Goal: Task Accomplishment & Management: Manage account settings

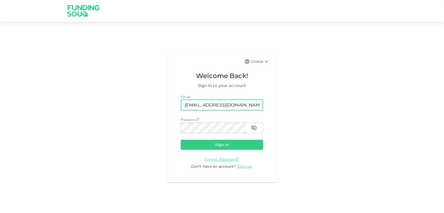
type input "[EMAIL_ADDRESS][DOMAIN_NAME]"
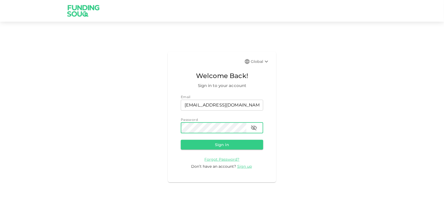
click at [181, 140] on button "Sign in" at bounding box center [222, 145] width 82 height 10
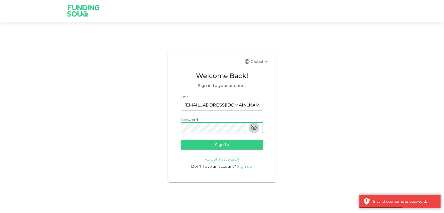
click at [255, 128] on icon "button" at bounding box center [254, 128] width 7 height 7
click at [181, 140] on button "Sign in" at bounding box center [222, 145] width 82 height 10
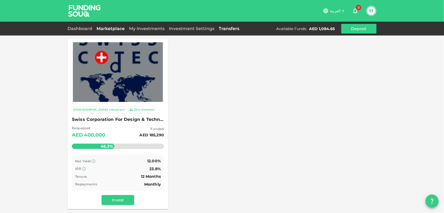
click at [226, 29] on link "Transfers" at bounding box center [229, 28] width 25 height 5
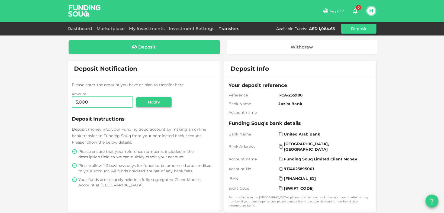
type input "5,000"
click at [143, 104] on button "Notify" at bounding box center [153, 102] width 35 height 10
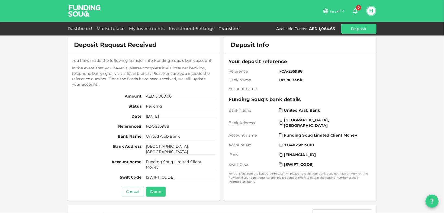
scroll to position [22, 0]
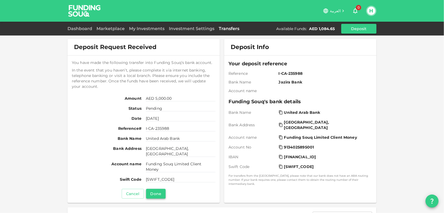
click at [157, 195] on button "Done" at bounding box center [156, 194] width 20 height 10
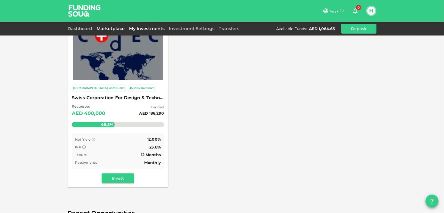
click at [143, 26] on link "My Investments" at bounding box center [147, 28] width 40 height 5
